Goal: Navigation & Orientation: Understand site structure

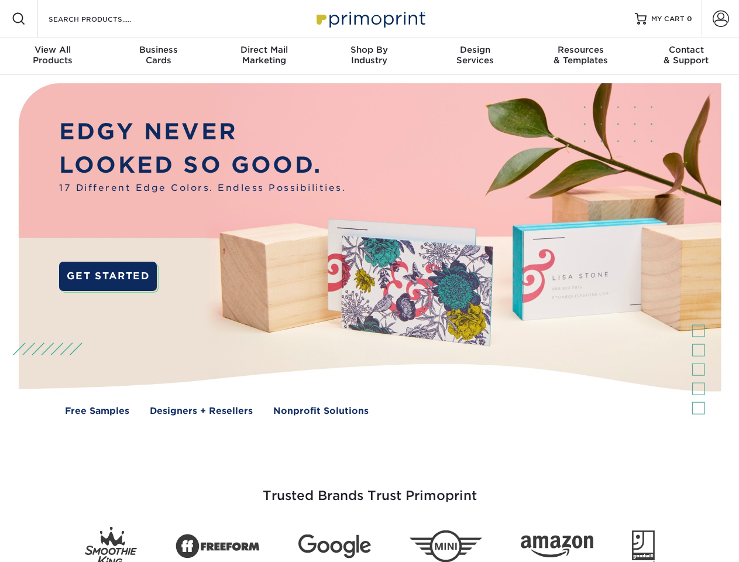
click at [369, 281] on img at bounding box center [369, 258] width 731 height 366
click at [19, 19] on span at bounding box center [19, 19] width 14 height 14
click at [720, 19] on span at bounding box center [720, 19] width 16 height 16
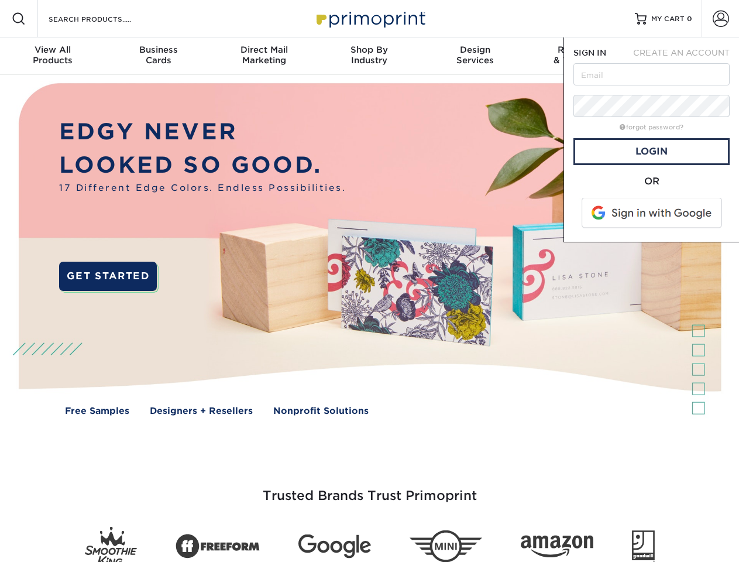
click at [53, 56] on div "View All Products" at bounding box center [52, 54] width 105 height 21
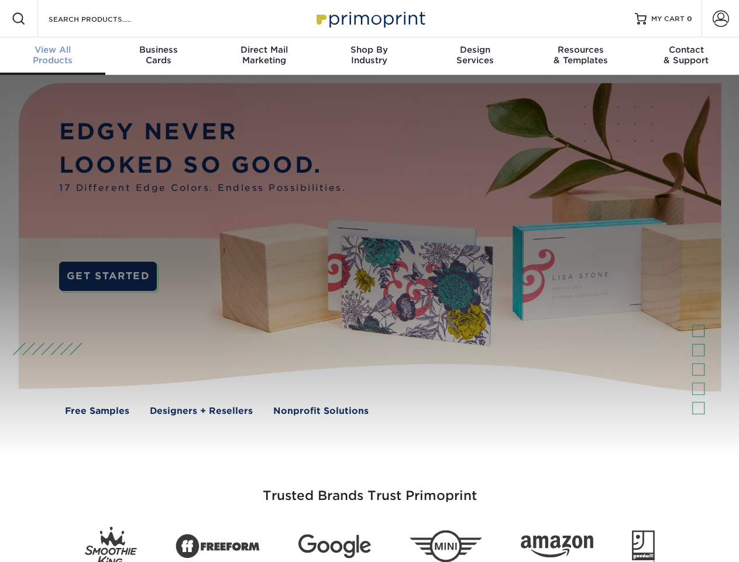
click at [158, 56] on div "Business Cards" at bounding box center [157, 54] width 105 height 21
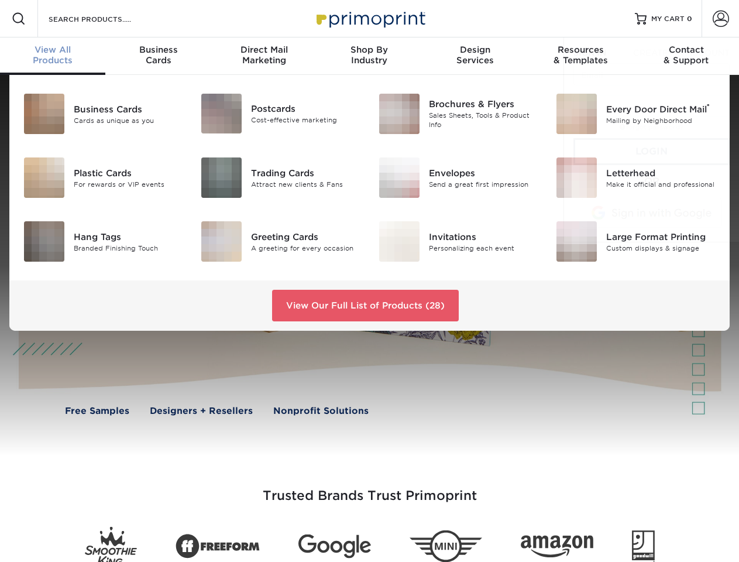
click at [264, 56] on div "Direct Mail Marketing" at bounding box center [263, 54] width 105 height 21
click at [369, 56] on div "Shop By Industry" at bounding box center [368, 54] width 105 height 21
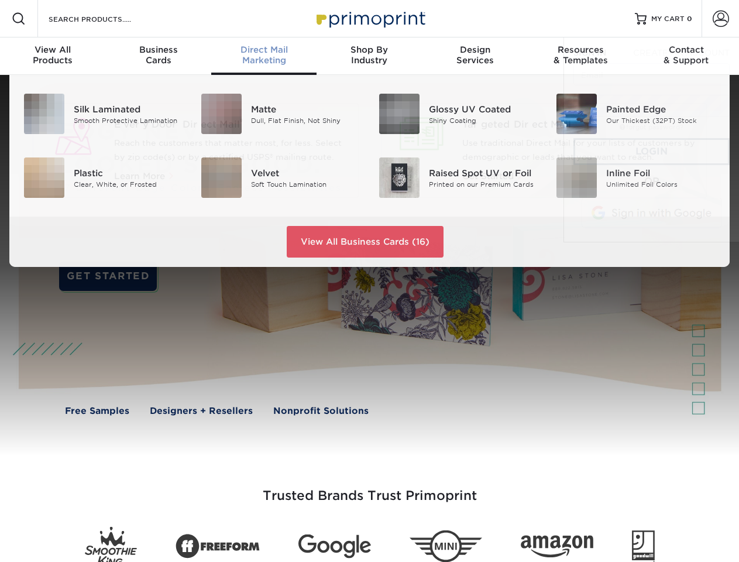
click at [475, 56] on div "Design Services" at bounding box center [474, 54] width 105 height 21
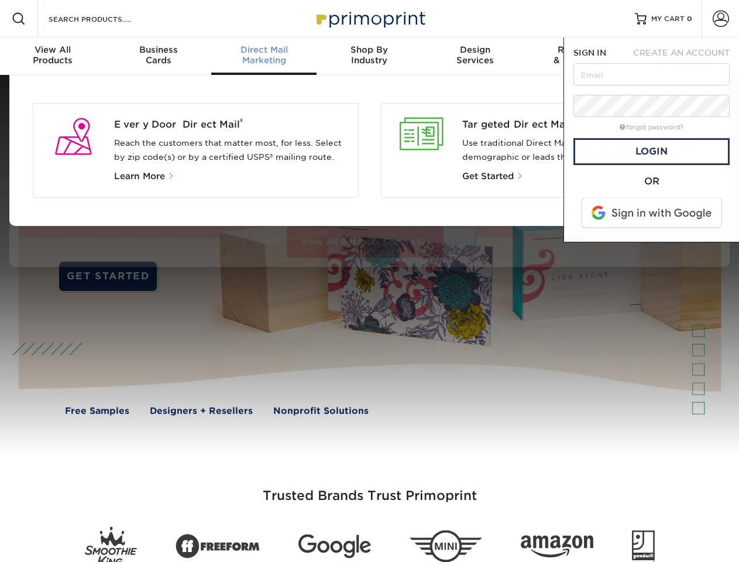
click at [580, 56] on span "SIGN IN" at bounding box center [589, 52] width 33 height 9
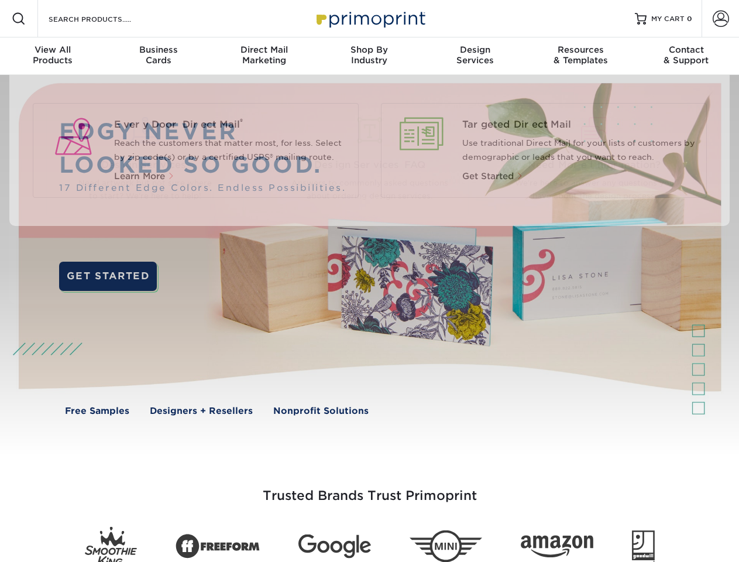
click at [686, 56] on div "Contact & Support" at bounding box center [685, 54] width 105 height 21
